Goal: Information Seeking & Learning: Find specific fact

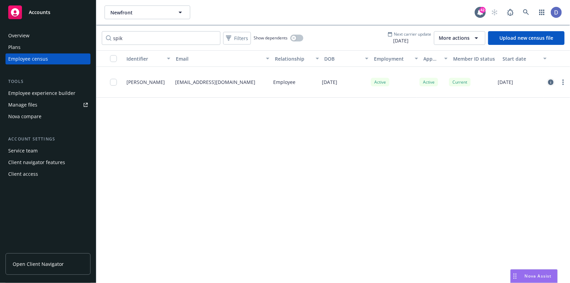
click at [552, 82] on icon "circleInformation" at bounding box center [550, 81] width 5 height 5
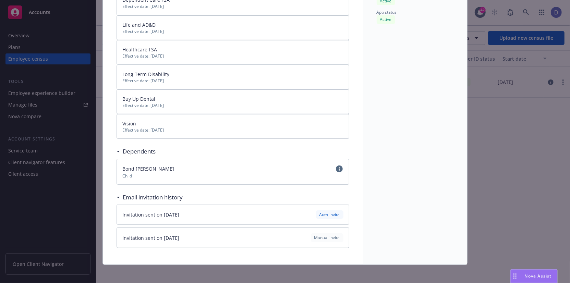
scroll to position [177, 0]
